Goal: Transaction & Acquisition: Purchase product/service

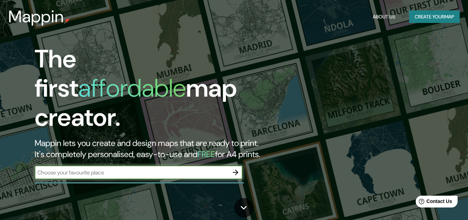
click at [91, 168] on input "text" at bounding box center [132, 172] width 194 height 8
type input "[GEOGRAPHIC_DATA]"
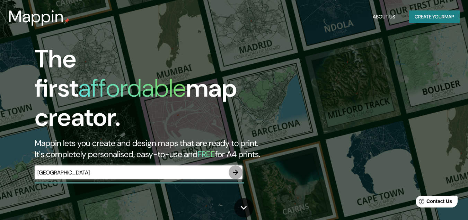
click at [234, 168] on icon "button" at bounding box center [236, 172] width 8 height 8
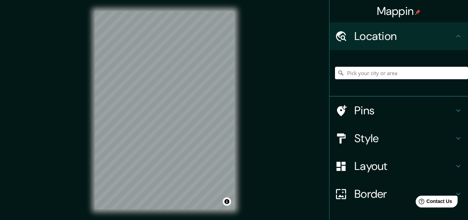
click at [354, 72] on input "Pick your city or area" at bounding box center [401, 73] width 133 height 12
click at [427, 70] on input "Sendai, Prefectura de [GEOGRAPHIC_DATA], [GEOGRAPHIC_DATA]" at bounding box center [401, 73] width 133 height 12
click at [393, 76] on input "Sendai, Prefectura de [GEOGRAPHIC_DATA], [GEOGRAPHIC_DATA]" at bounding box center [401, 73] width 133 height 12
click at [258, 68] on div "Mappin Location [GEOGRAPHIC_DATA], Prefectura de [GEOGRAPHIC_DATA], [GEOGRAPHIC…" at bounding box center [234, 115] width 468 height 231
click at [436, 79] on input "Sendai, Prefectura de [GEOGRAPHIC_DATA], [GEOGRAPHIC_DATA]" at bounding box center [401, 73] width 133 height 12
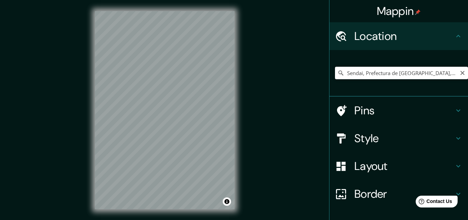
click at [435, 75] on input "Sendai, Prefectura de [GEOGRAPHIC_DATA], [GEOGRAPHIC_DATA]" at bounding box center [401, 73] width 133 height 12
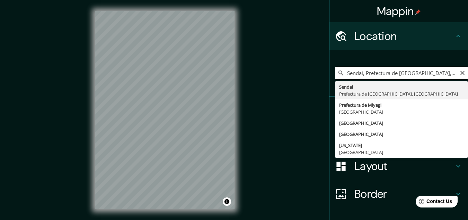
type input "Prefectura de [GEOGRAPHIC_DATA], [GEOGRAPHIC_DATA]"
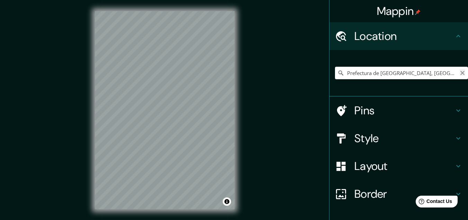
click at [460, 73] on icon "Clear" at bounding box center [463, 73] width 6 height 6
click at [379, 73] on input "Pick your city or area" at bounding box center [401, 73] width 133 height 12
paste input "[GEOGRAPHIC_DATA], [STREET_ADDRESS]"
type input "Aoba-ku, Sendai, Prefectura de [GEOGRAPHIC_DATA], [GEOGRAPHIC_DATA]"
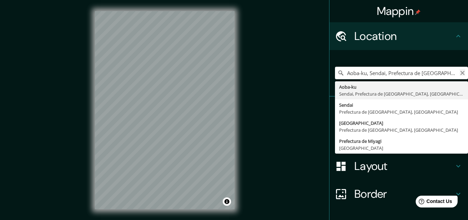
click at [460, 70] on icon "Clear" at bounding box center [463, 73] width 6 height 6
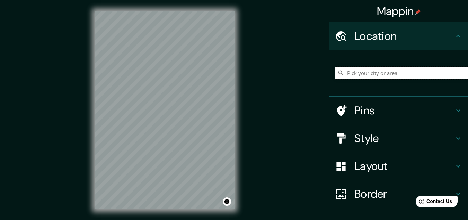
paste input "[GEOGRAPHIC_DATA]"
type input "North, [GEOGRAPHIC_DATA], [GEOGRAPHIC_DATA]"
click at [151, 11] on div at bounding box center [165, 11] width 140 height 0
click at [151, 67] on div at bounding box center [150, 69] width 6 height 6
click at [154, 70] on div at bounding box center [155, 73] width 6 height 6
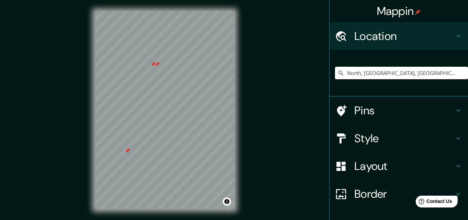
click at [155, 66] on div at bounding box center [157, 64] width 6 height 6
click at [152, 62] on div at bounding box center [154, 64] width 6 height 6
click at [128, 150] on div at bounding box center [128, 150] width 6 height 6
click at [129, 151] on div at bounding box center [131, 152] width 6 height 6
click at [140, 158] on div at bounding box center [140, 156] width 6 height 6
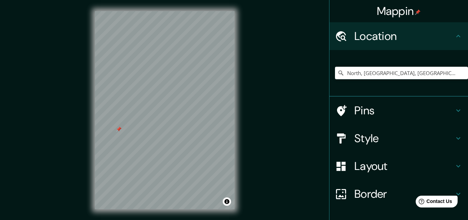
click at [120, 129] on div at bounding box center [119, 129] width 6 height 6
click at [86, 141] on div "© Mapbox © OpenStreetMap Improve this map" at bounding box center [165, 110] width 162 height 220
click at [461, 72] on icon "Clear" at bounding box center [463, 73] width 4 height 4
click at [396, 72] on input "Pick your city or area" at bounding box center [401, 73] width 133 height 12
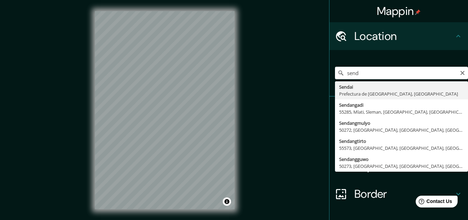
type input "Sendai, Prefectura de [GEOGRAPHIC_DATA], [GEOGRAPHIC_DATA]"
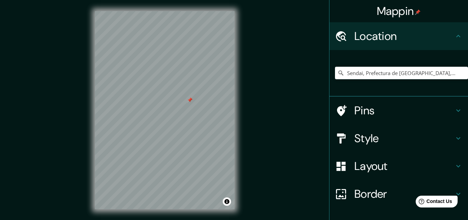
click at [190, 102] on div at bounding box center [190, 100] width 6 height 6
